Goal: Task Accomplishment & Management: Manage account settings

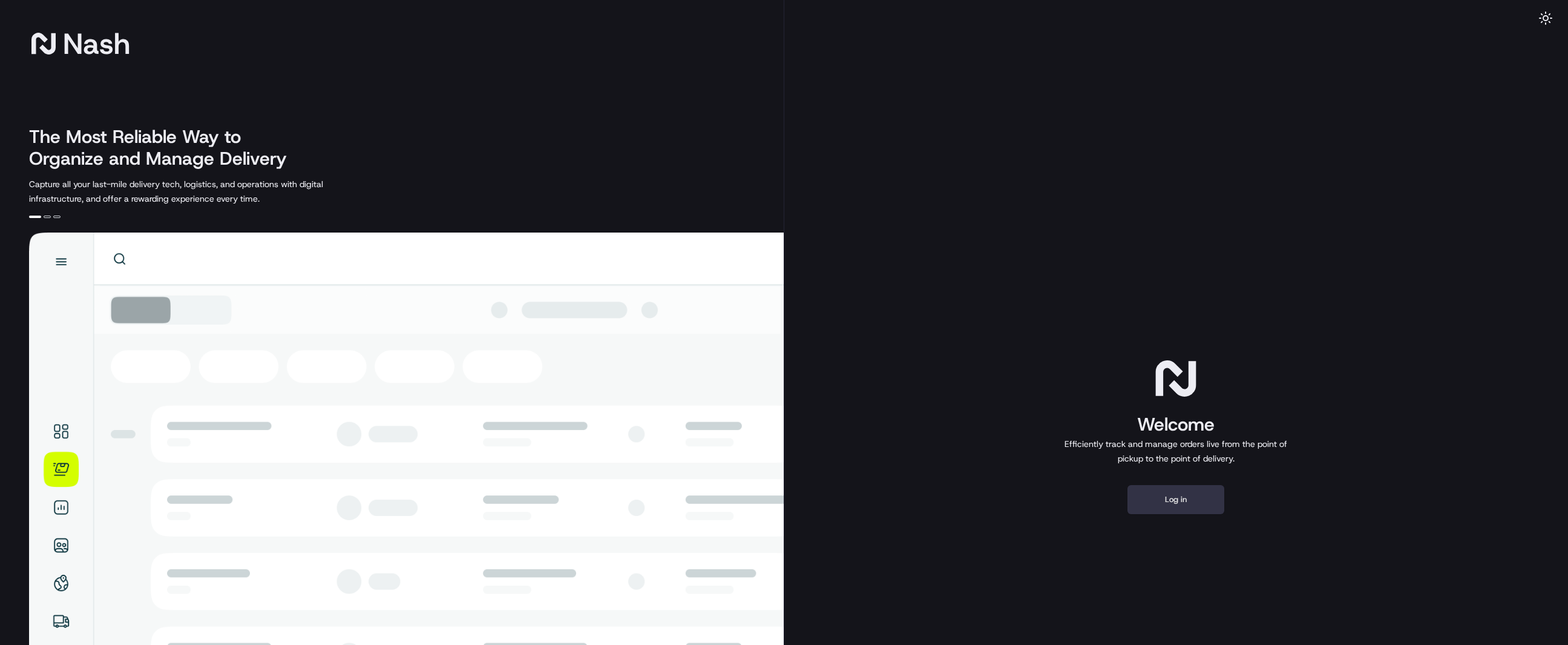
click at [1167, 509] on button "Log in" at bounding box center [1175, 499] width 97 height 29
